Goal: Task Accomplishment & Management: Use online tool/utility

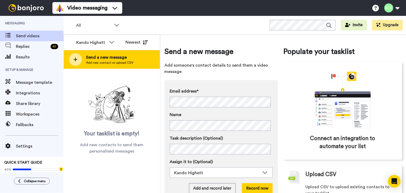
click at [79, 57] on div at bounding box center [75, 59] width 13 height 13
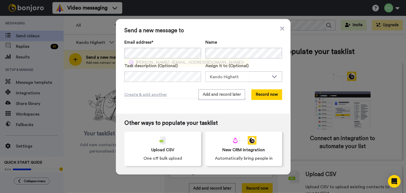
click at [154, 64] on span "[PERSON_NAME]" at bounding box center [152, 62] width 33 height 6
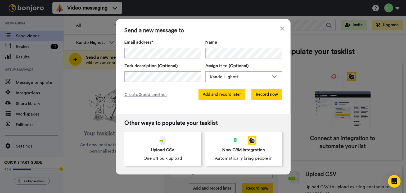
click at [232, 96] on button "Add and record later" at bounding box center [222, 95] width 47 height 11
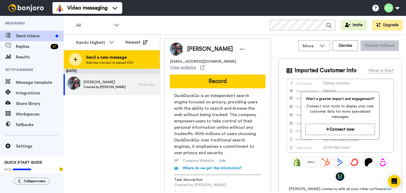
click at [78, 60] on div at bounding box center [75, 59] width 13 height 13
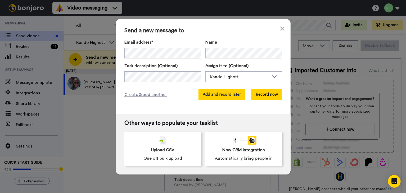
click at [212, 95] on button "Add and record later" at bounding box center [222, 95] width 47 height 11
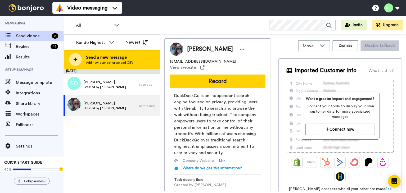
click at [76, 58] on icon at bounding box center [75, 59] width 4 height 5
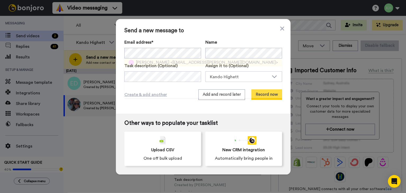
click at [198, 63] on span "<[EMAIL_ADDRESS][PERSON_NAME][DOMAIN_NAME]>" at bounding box center [225, 62] width 108 height 6
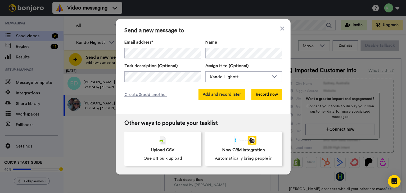
click at [228, 94] on button "Add and record later" at bounding box center [222, 95] width 47 height 11
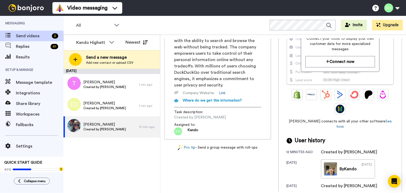
scroll to position [111, 0]
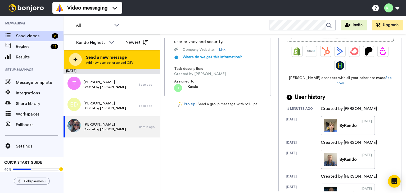
click at [77, 59] on icon at bounding box center [75, 59] width 4 height 5
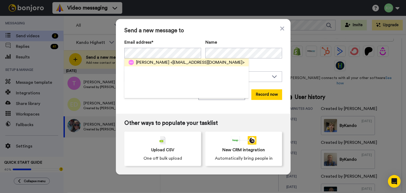
click at [169, 62] on div "[PERSON_NAME] <[EMAIL_ADDRESS][DOMAIN_NAME]>" at bounding box center [190, 62] width 109 height 6
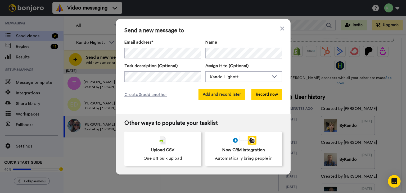
click at [234, 97] on button "Add and record later" at bounding box center [222, 95] width 47 height 11
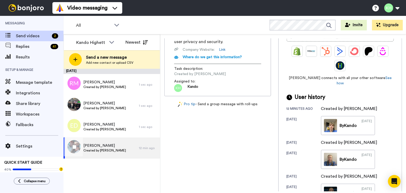
click at [78, 147] on div at bounding box center [73, 147] width 19 height 19
